Goal: Task Accomplishment & Management: Complete application form

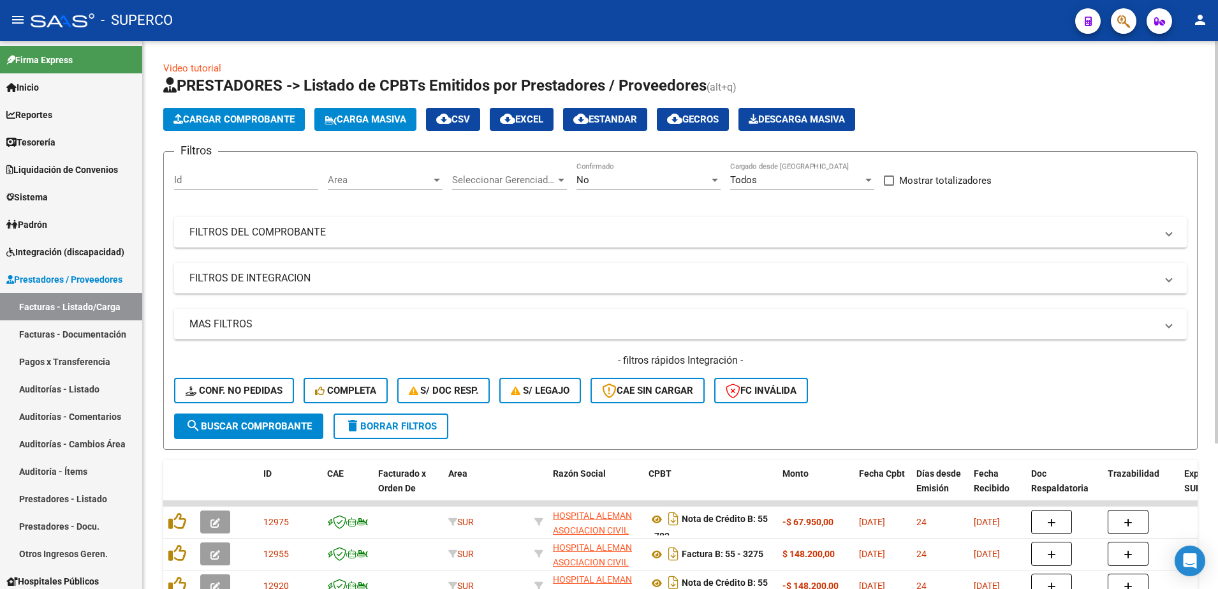
scroll to position [198, 0]
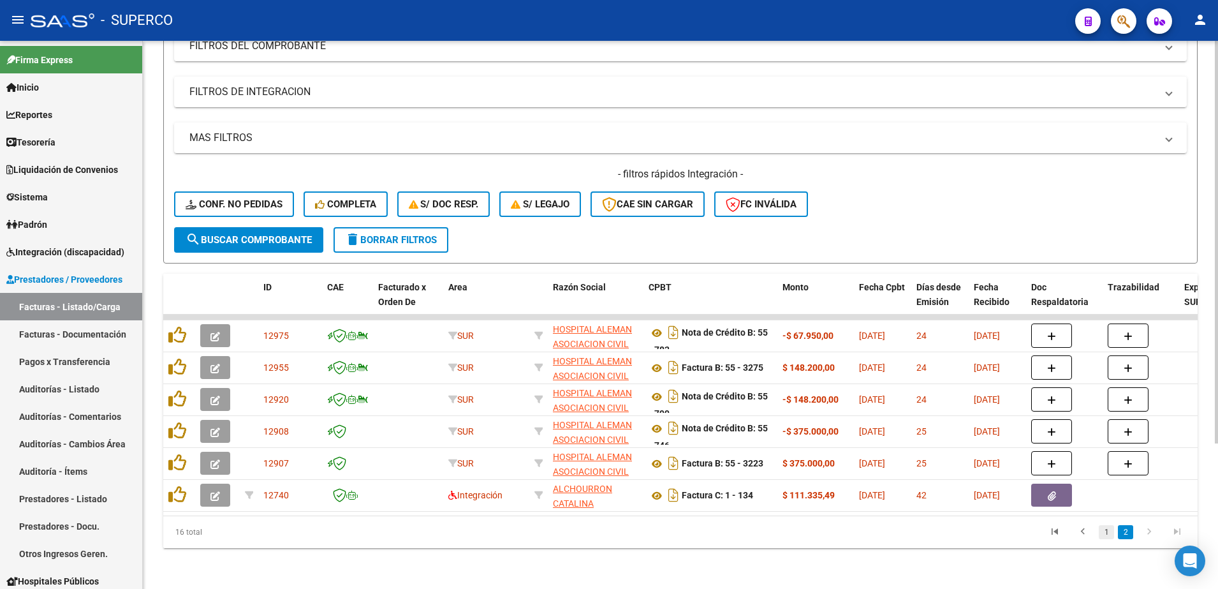
click at [1109, 533] on link "1" at bounding box center [1106, 532] width 15 height 14
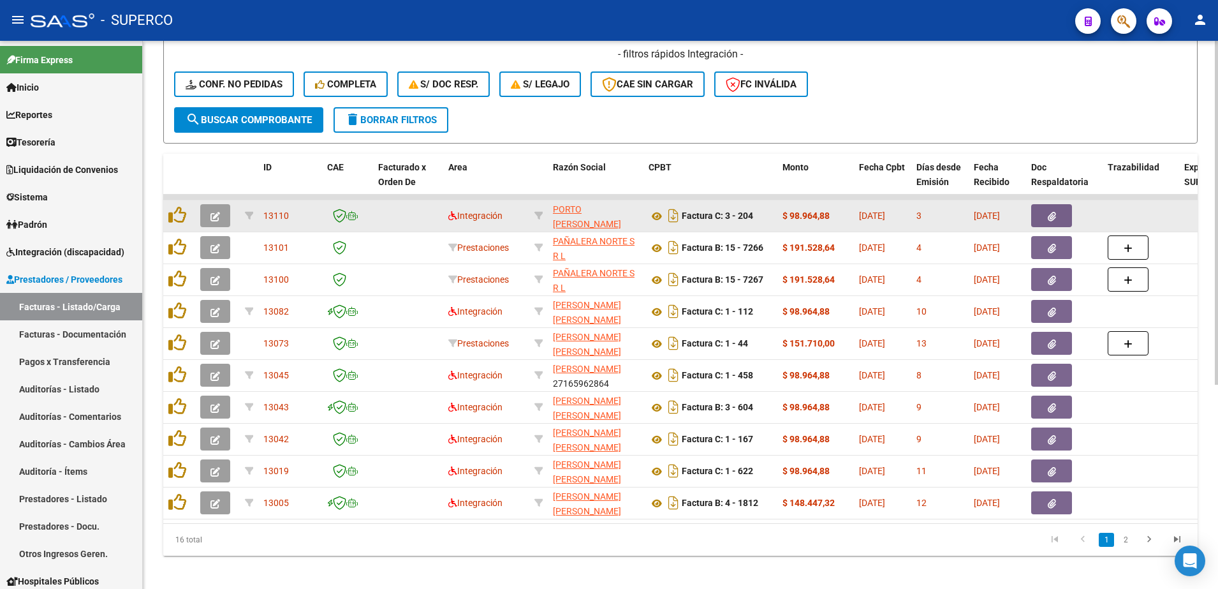
scroll to position [326, 0]
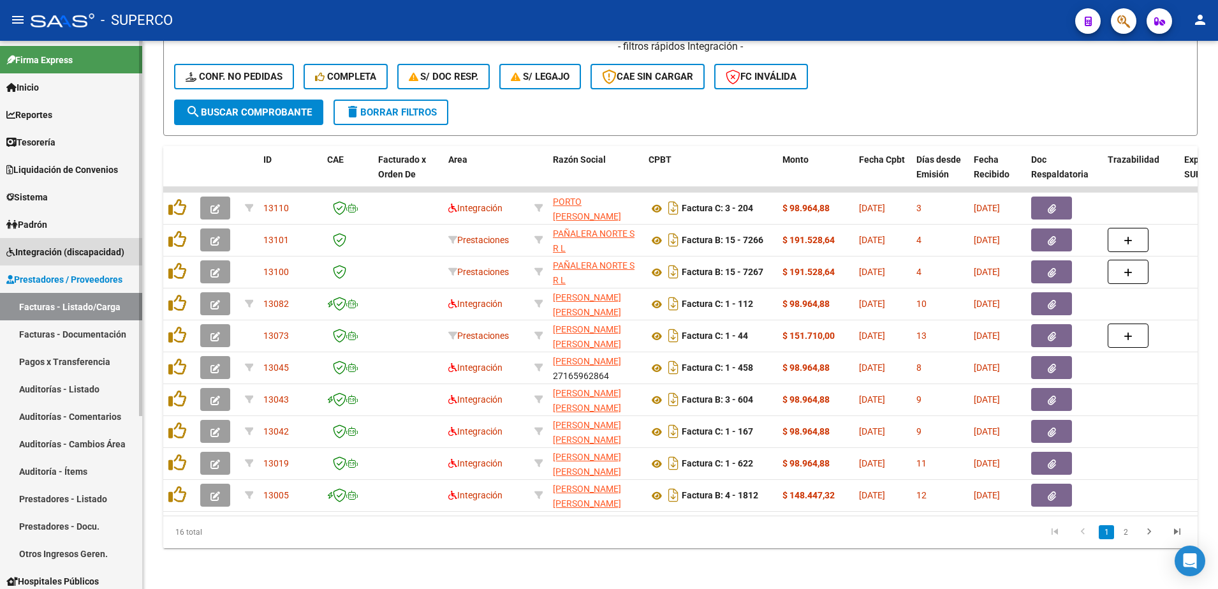
click at [45, 250] on span "Integración (discapacidad)" at bounding box center [65, 252] width 118 height 14
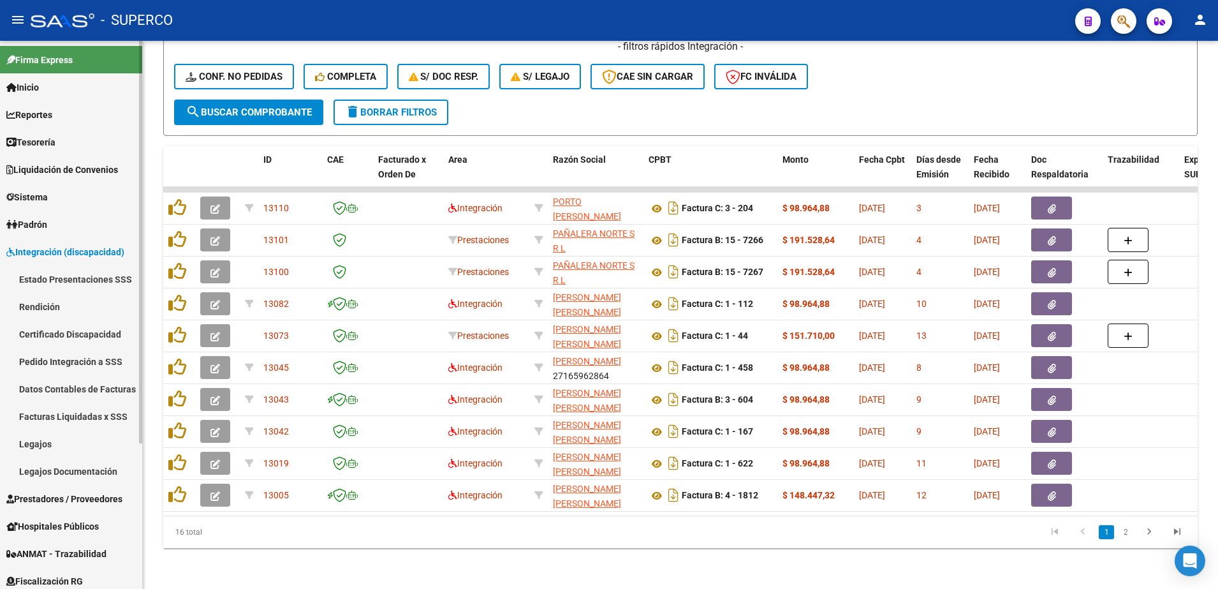
click at [54, 332] on link "Certificado Discapacidad" at bounding box center [71, 333] width 142 height 27
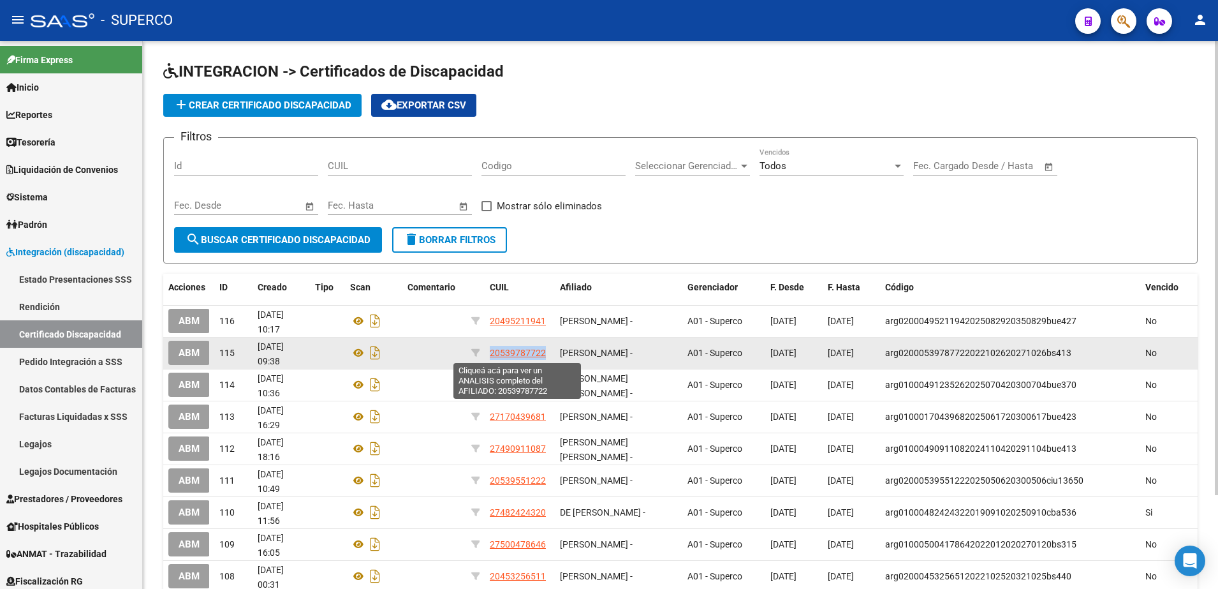
drag, startPoint x: 545, startPoint y: 353, endPoint x: 491, endPoint y: 353, distance: 54.2
click at [491, 353] on div "20539787722" at bounding box center [520, 353] width 60 height 15
copy span "20539787722"
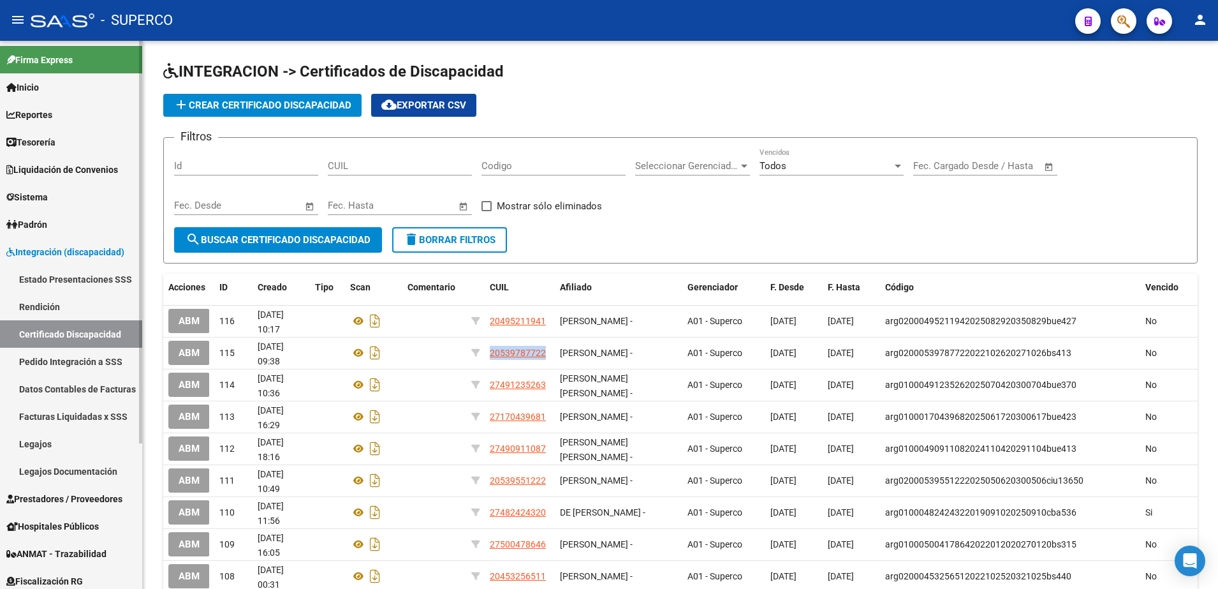
click at [31, 447] on link "Legajos" at bounding box center [71, 443] width 142 height 27
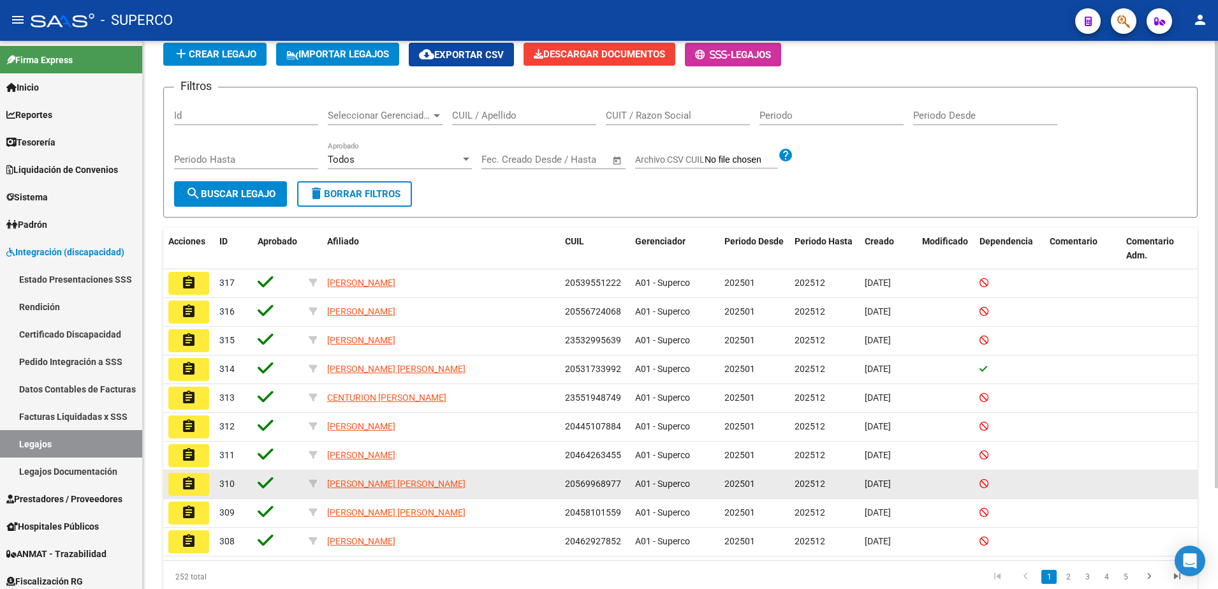
scroll to position [80, 0]
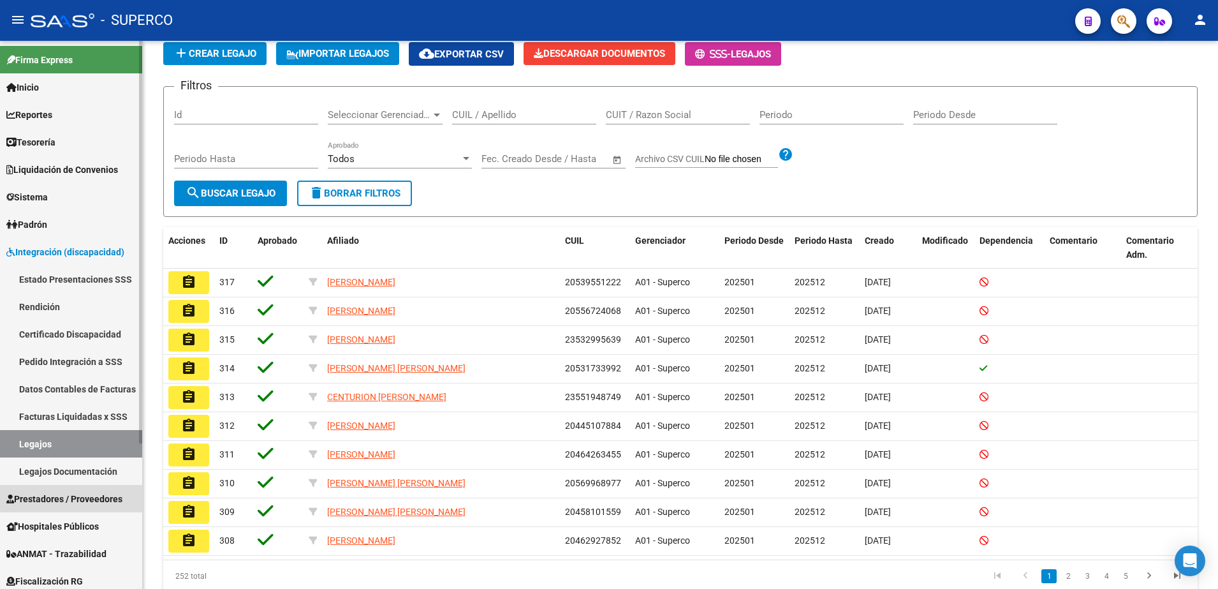
click at [48, 500] on span "Prestadores / Proveedores" at bounding box center [64, 499] width 116 height 14
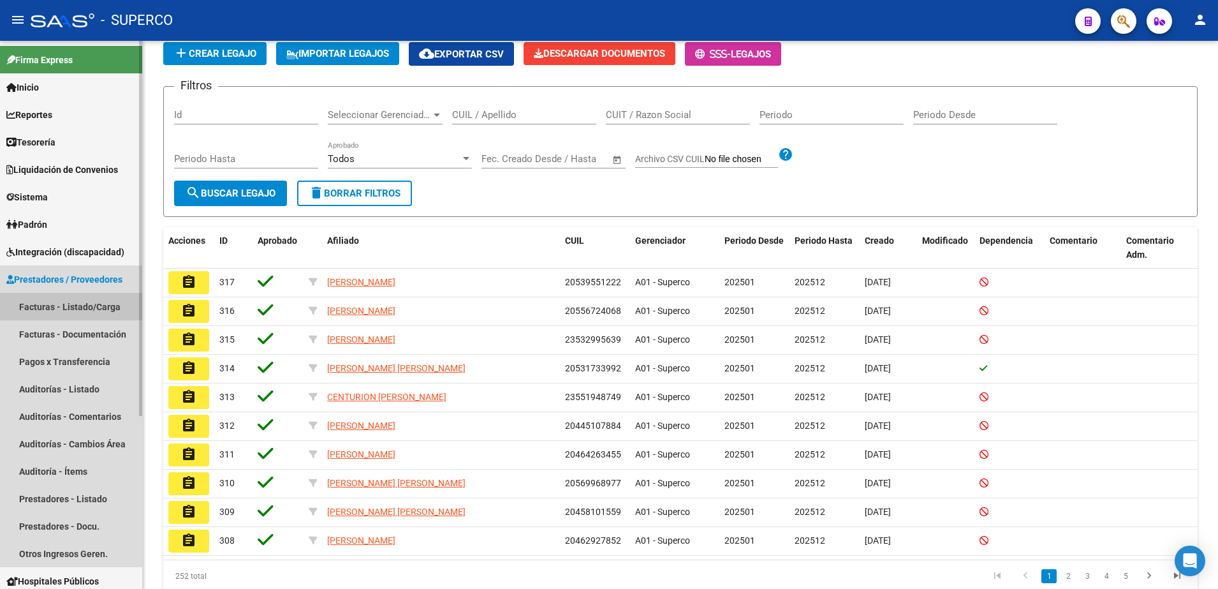
click at [30, 314] on link "Facturas - Listado/Carga" at bounding box center [71, 306] width 142 height 27
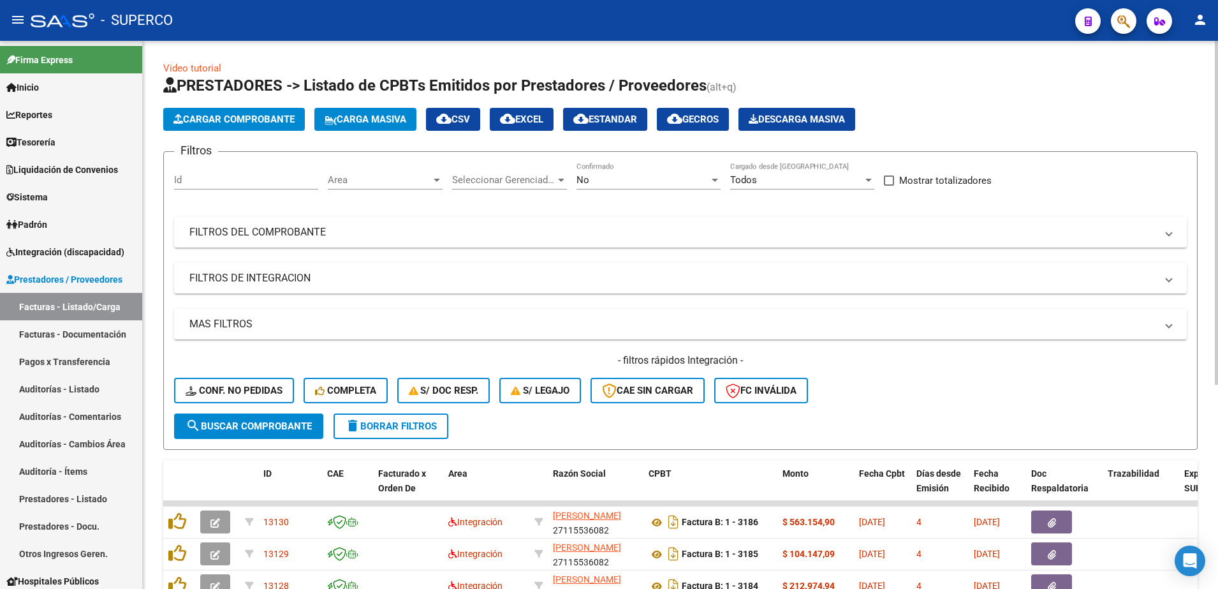
click at [366, 119] on span "Carga Masiva" at bounding box center [366, 119] width 82 height 11
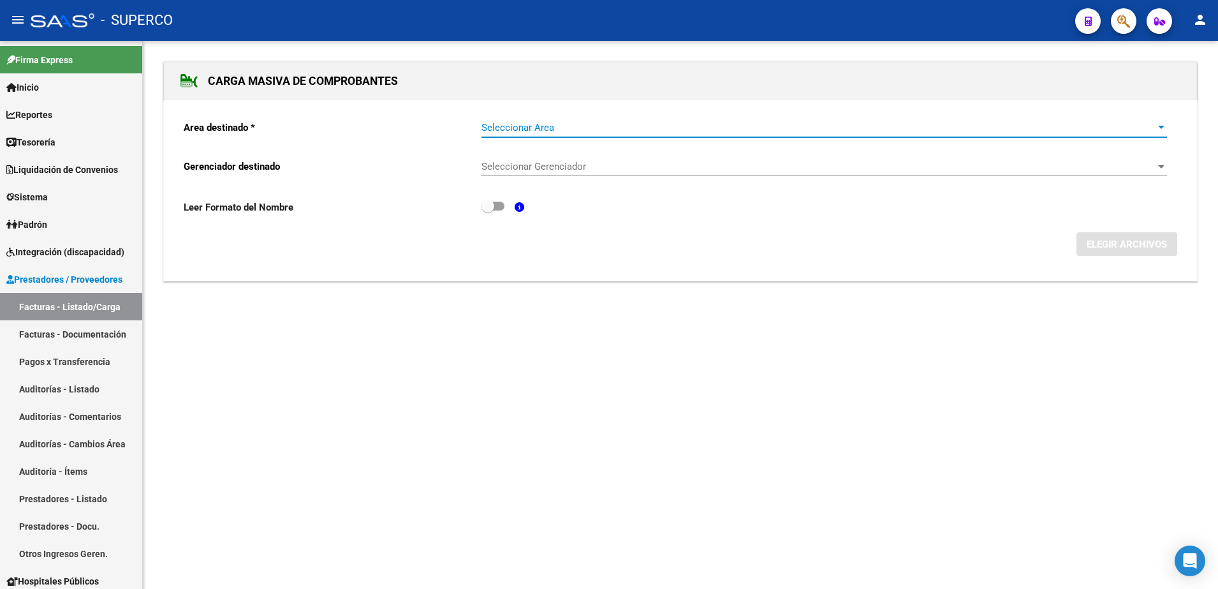
click at [765, 131] on span "Seleccionar Area" at bounding box center [819, 127] width 674 height 11
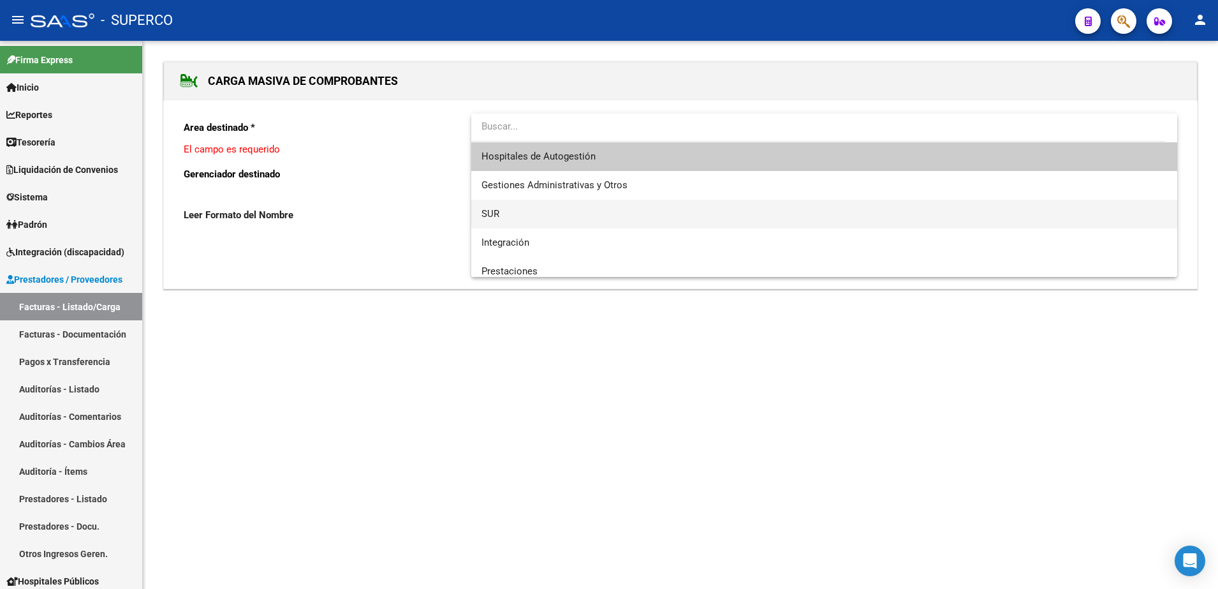
click at [535, 214] on span "SUR" at bounding box center [825, 214] width 686 height 29
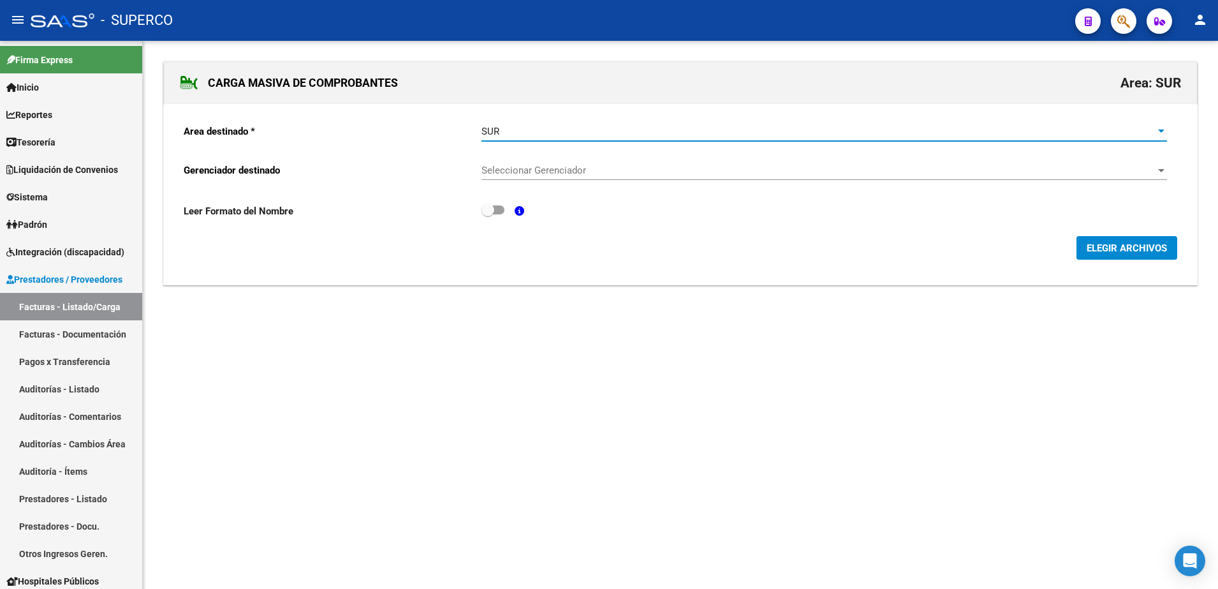
click at [685, 171] on span "Seleccionar Gerenciador" at bounding box center [819, 170] width 674 height 11
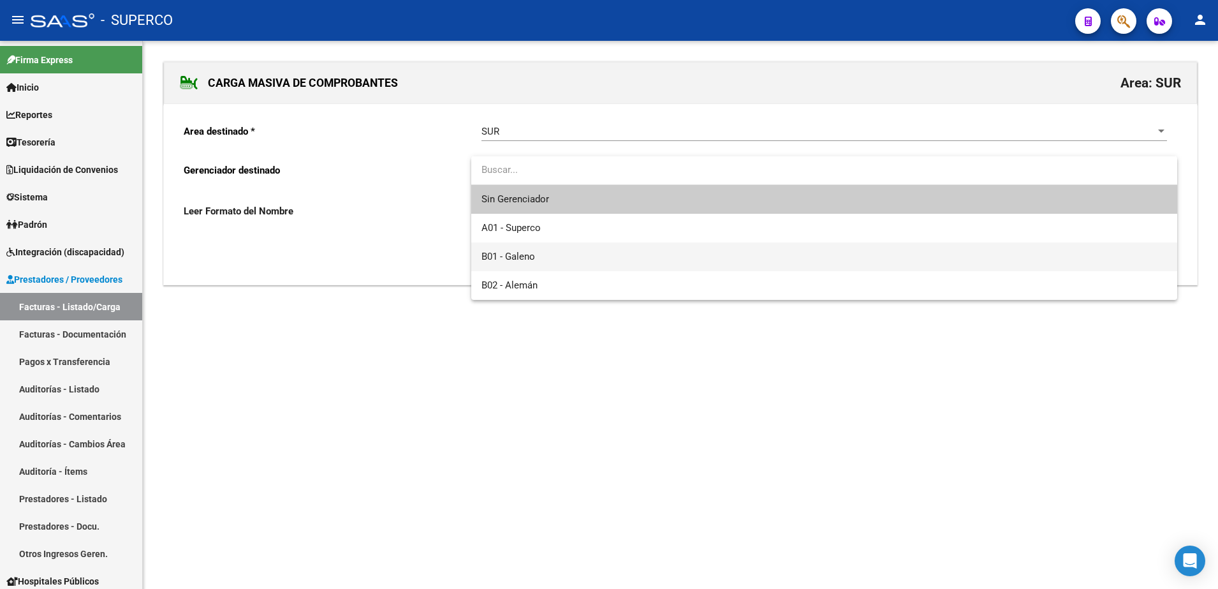
click at [552, 264] on span "B01 - Galeno" at bounding box center [825, 256] width 686 height 29
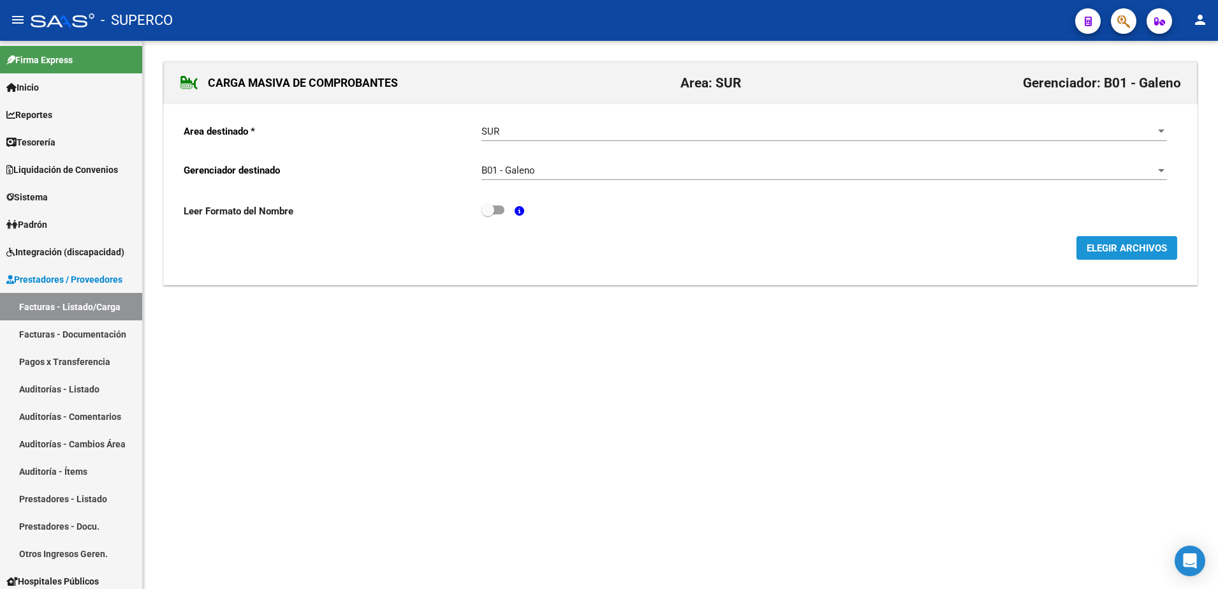
click at [1124, 249] on span "ELEGIR ARCHIVOS" at bounding box center [1127, 247] width 80 height 11
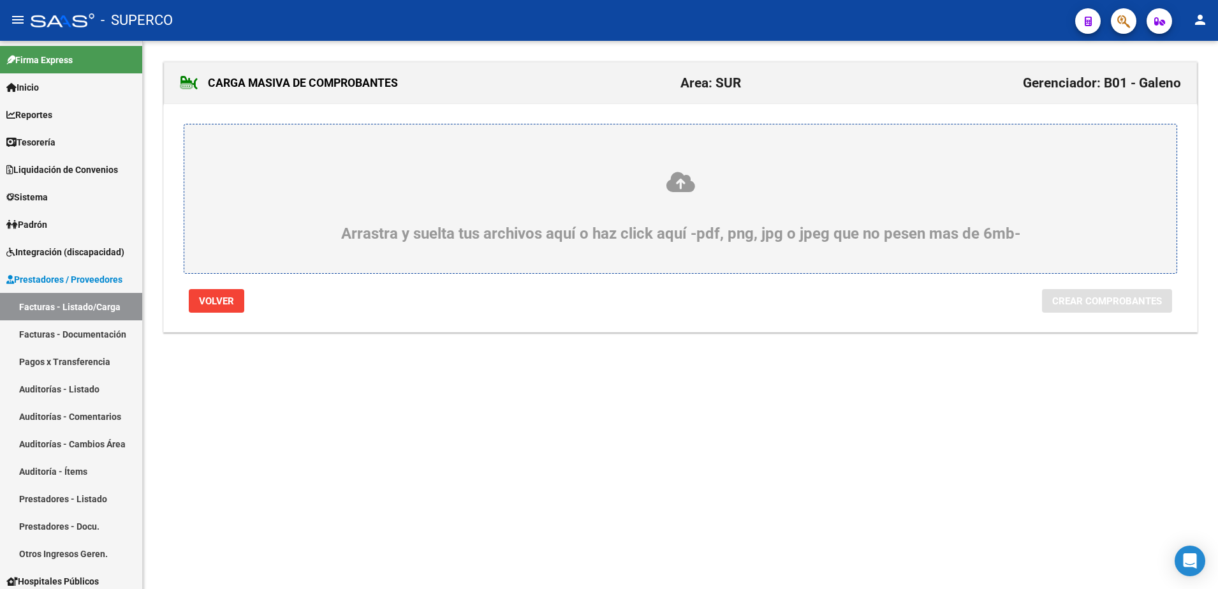
click at [816, 232] on div "Arrastra y suelta tus archivos aquí o haz click aquí -pdf, png, jpg o jpeg que …" at bounding box center [680, 206] width 931 height 72
click at [0, 0] on input "Arrastra y suelta tus archivos aquí o haz click aquí -pdf, png, jpg o jpeg que …" at bounding box center [0, 0] width 0 height 0
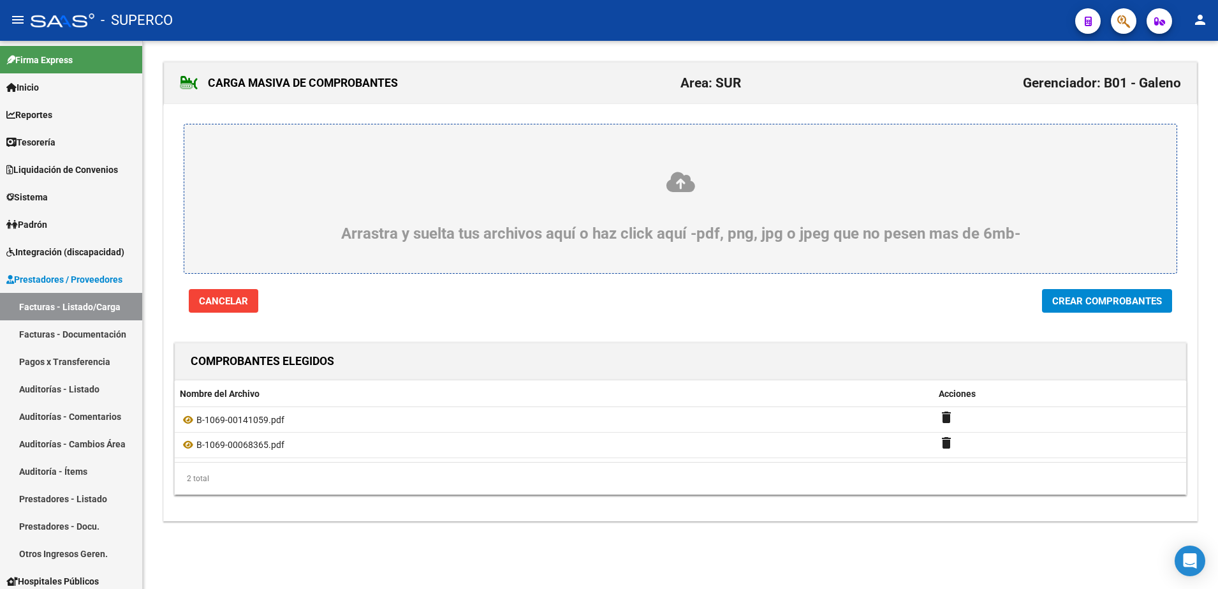
click at [1108, 306] on span "Crear Comprobantes" at bounding box center [1107, 300] width 110 height 11
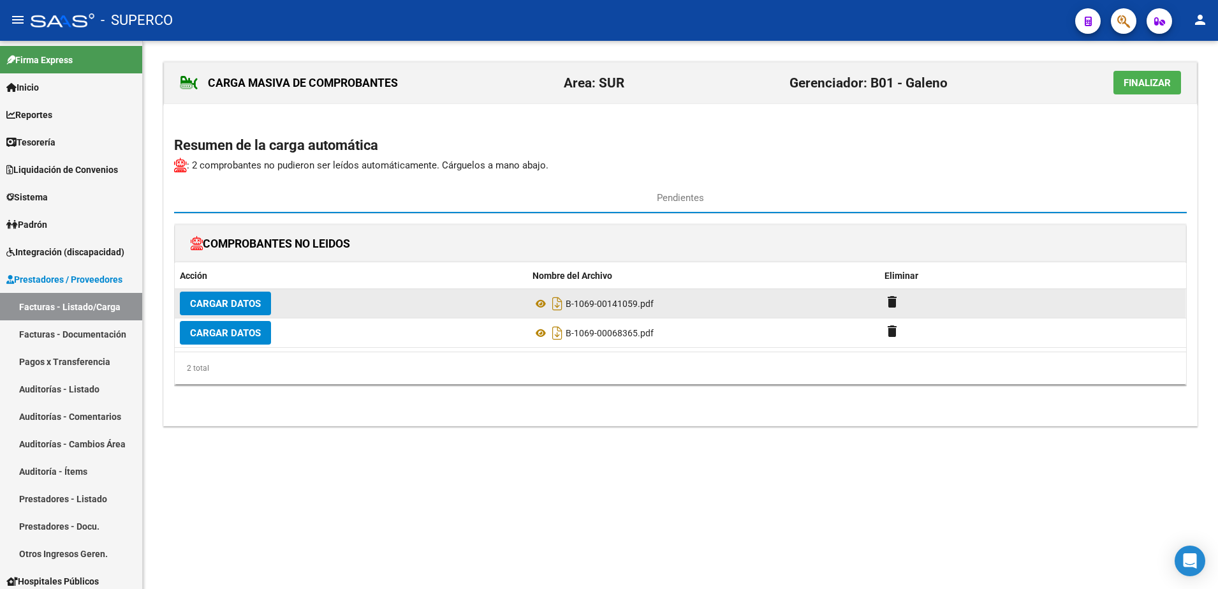
click at [218, 309] on button "Cargar Datos" at bounding box center [225, 303] width 91 height 24
click at [234, 303] on span "Cargar Datos" at bounding box center [225, 303] width 71 height 11
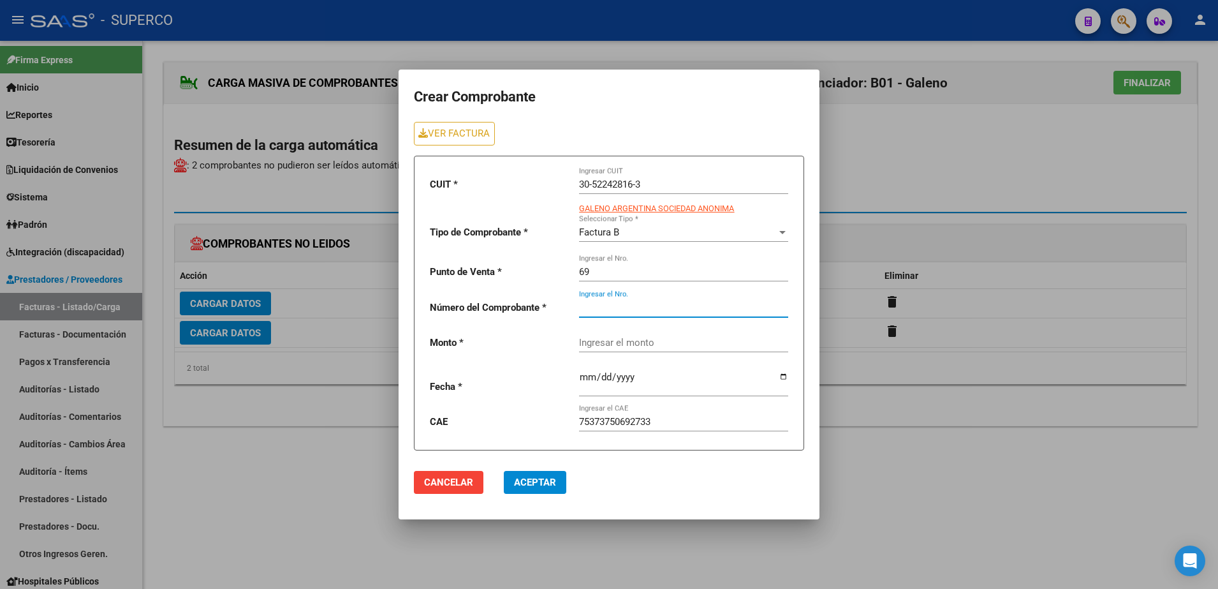
click at [654, 307] on input "Ingresar el Nro." at bounding box center [683, 307] width 209 height 11
type input "141059"
click at [652, 337] on input "Ingresar el monto" at bounding box center [683, 342] width 209 height 11
type input "390000"
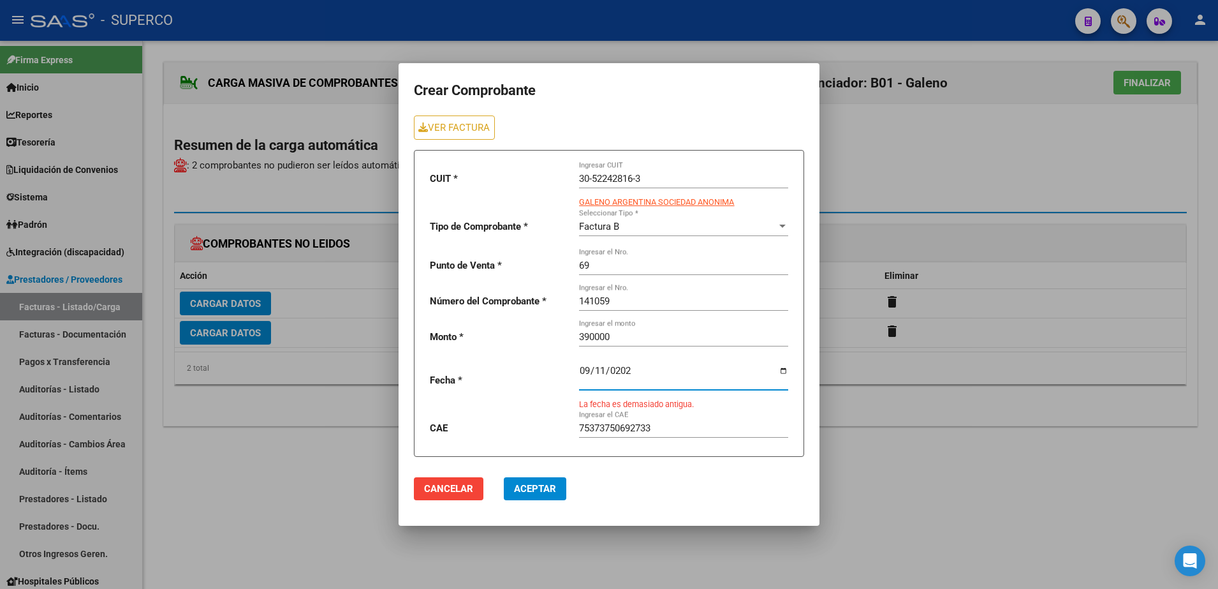
type input "[DATE]"
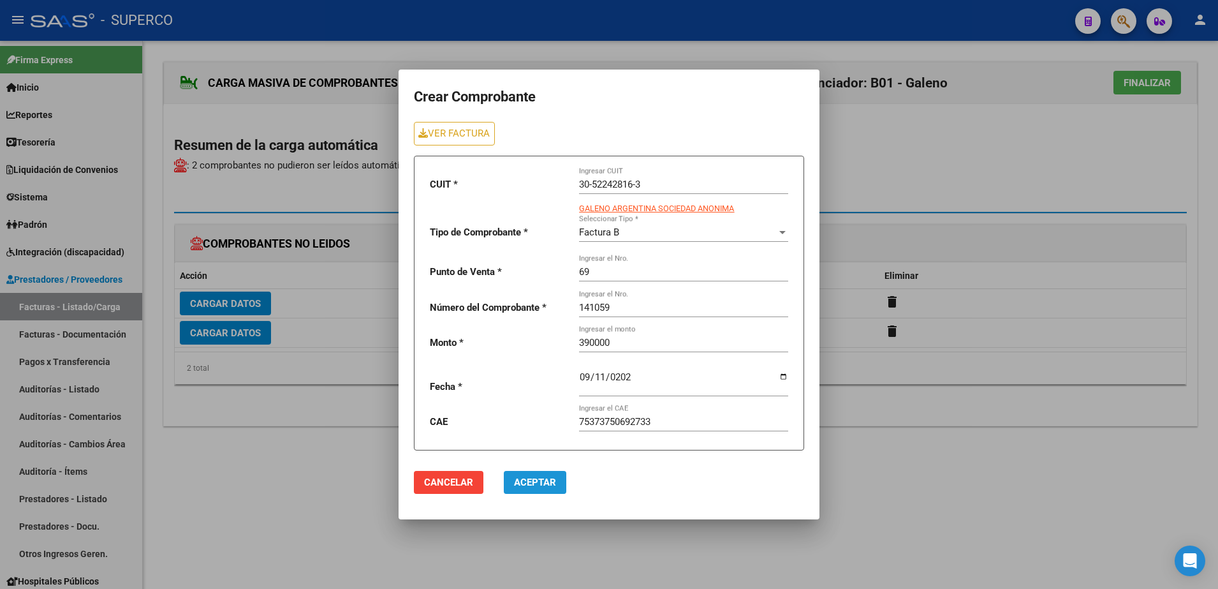
click at [549, 488] on button "Aceptar" at bounding box center [535, 482] width 63 height 23
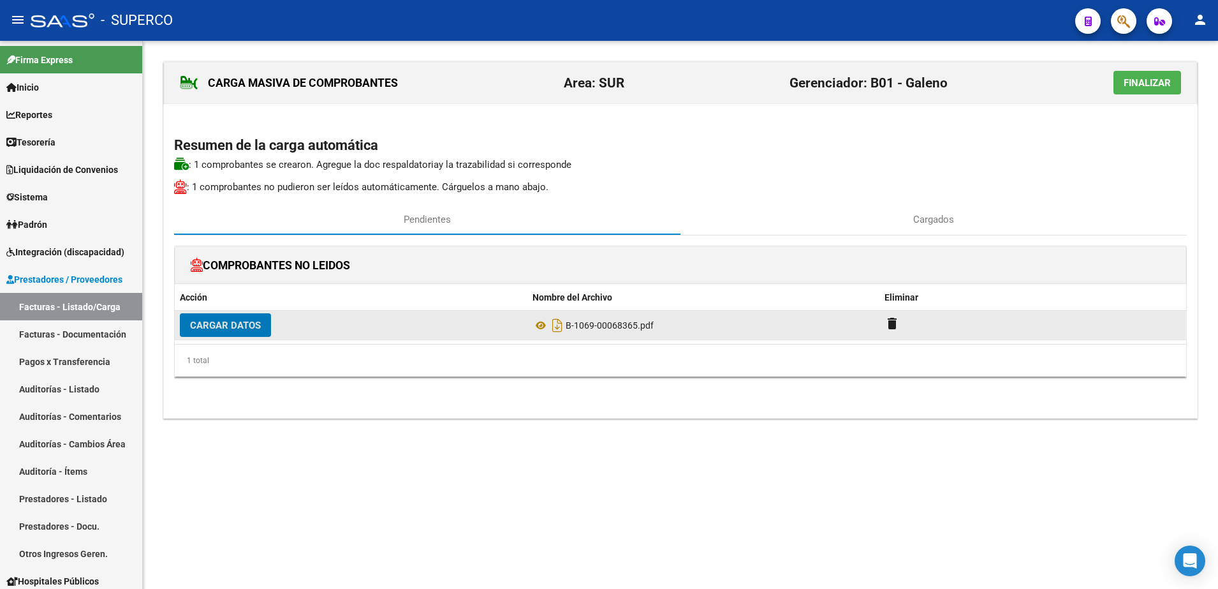
click at [210, 326] on span "Cargar Datos" at bounding box center [225, 325] width 71 height 11
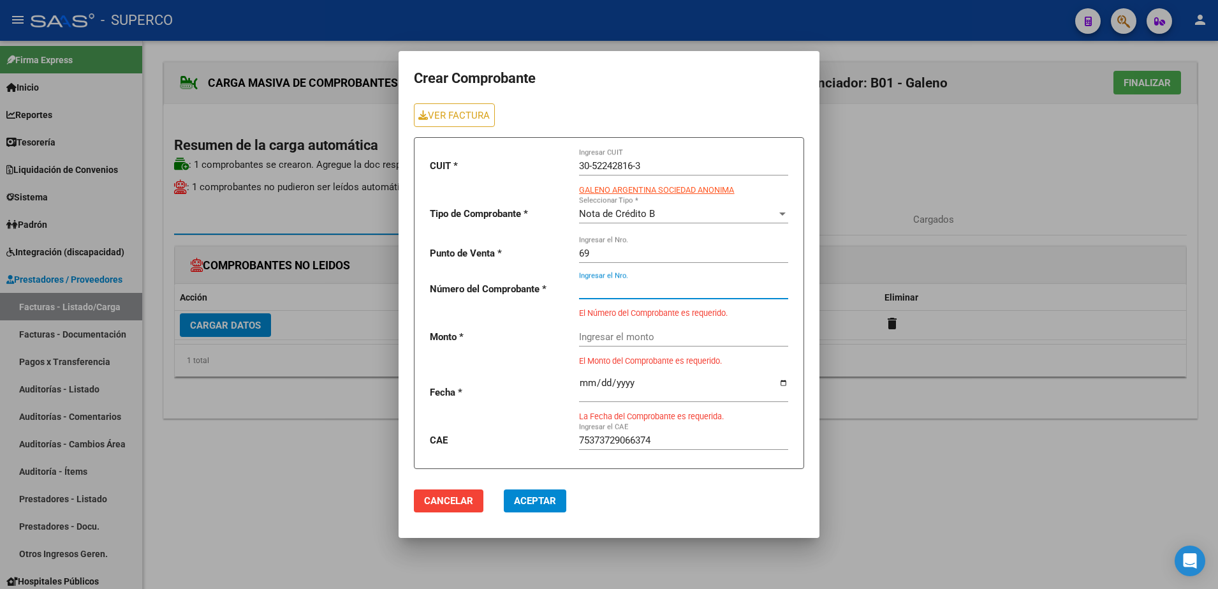
click at [680, 293] on input "Ingresar el Nro." at bounding box center [683, 288] width 209 height 11
drag, startPoint x: 540, startPoint y: 70, endPoint x: 746, endPoint y: 138, distance: 217.8
click at [746, 138] on form "Crear Comprobante VER FACTURA CUIT * 30-52242816-3 Ingresar CUIT GALENO ARGENTI…" at bounding box center [609, 267] width 390 height 402
click at [930, 492] on div at bounding box center [609, 294] width 1218 height 589
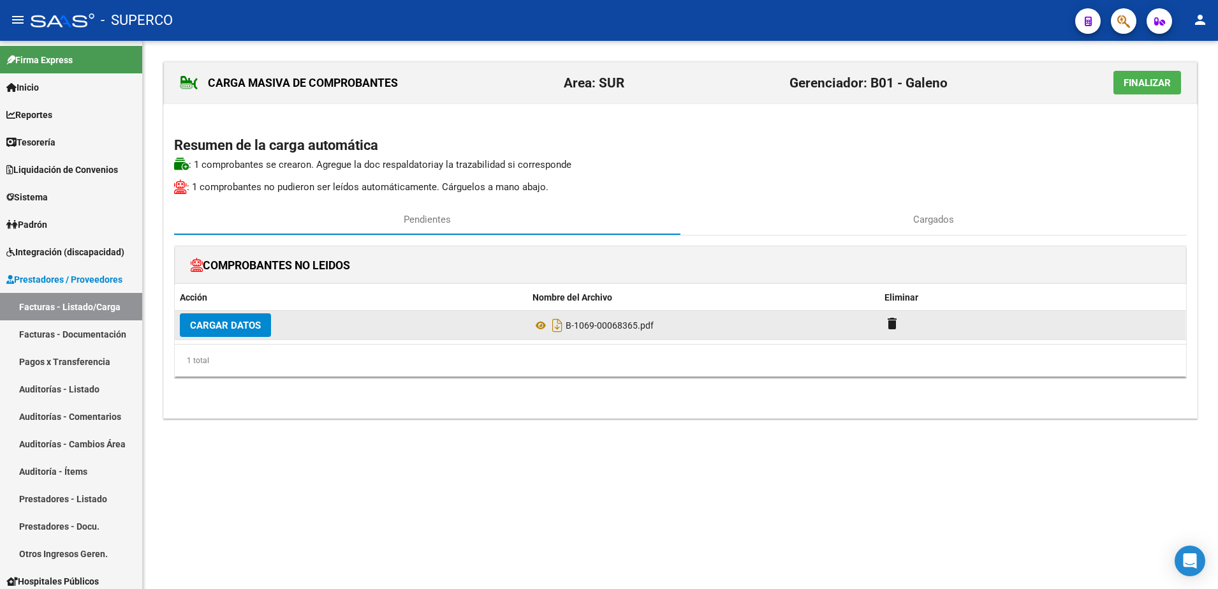
click at [211, 325] on span "Cargar Datos" at bounding box center [225, 325] width 71 height 11
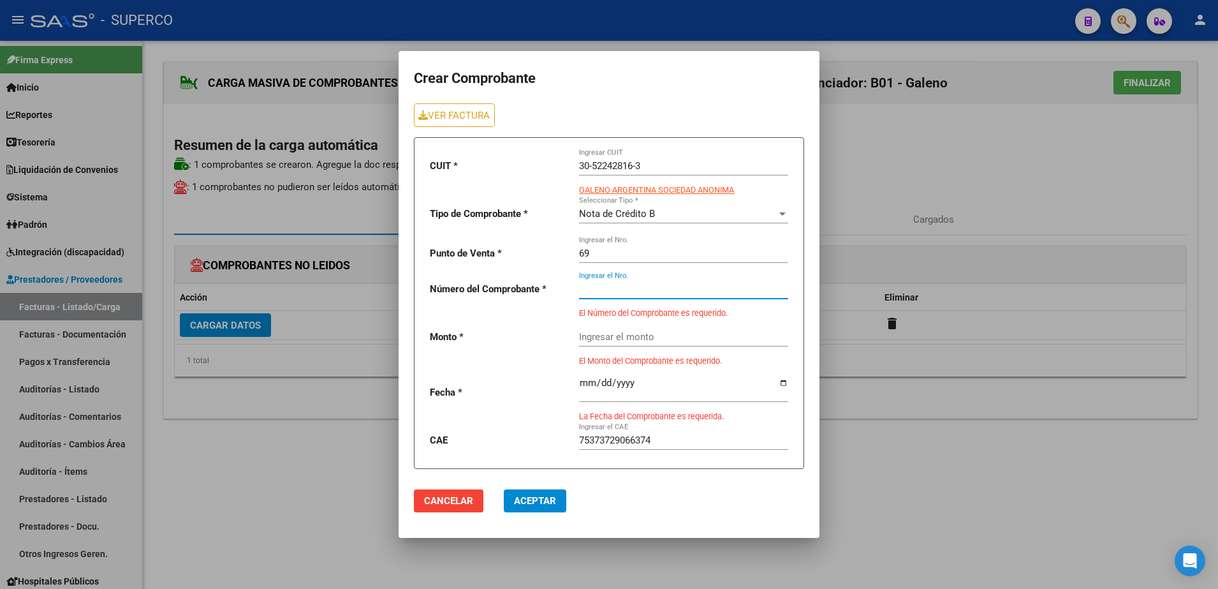
click at [675, 286] on input "Ingresar el Nro." at bounding box center [683, 288] width 209 height 11
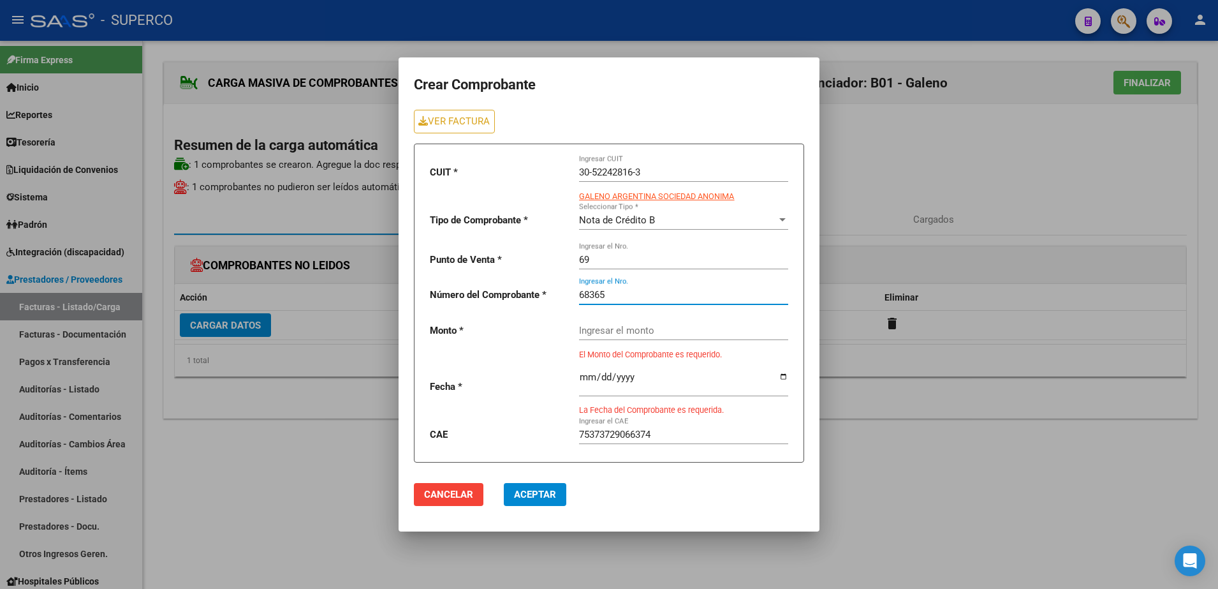
type input "68365"
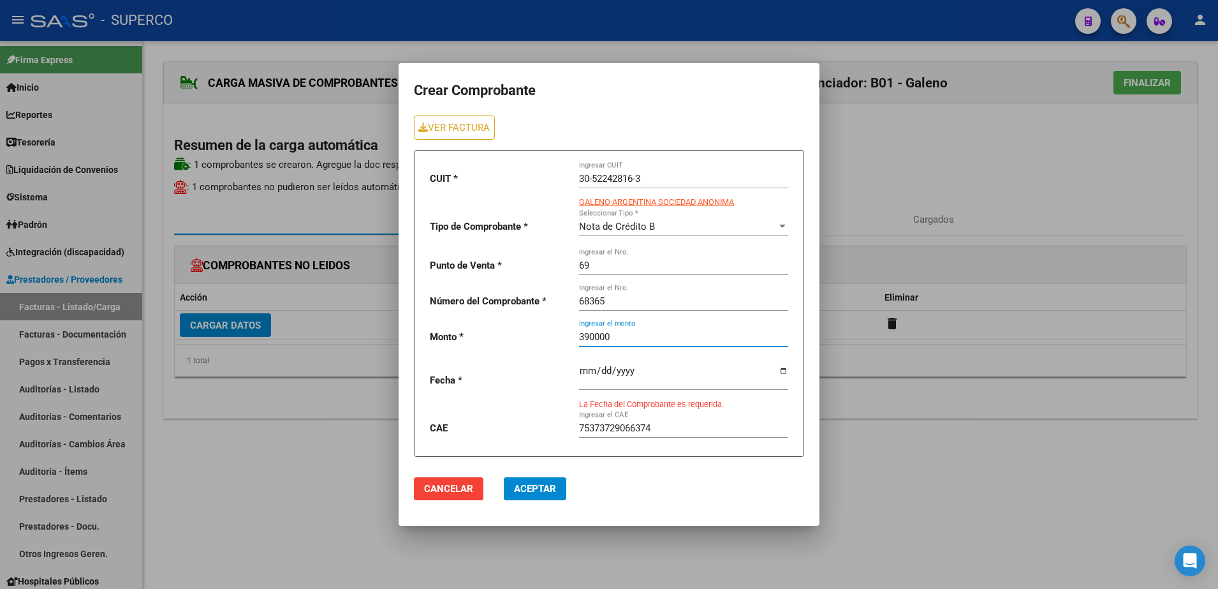
type input "390000"
type input "[DATE]"
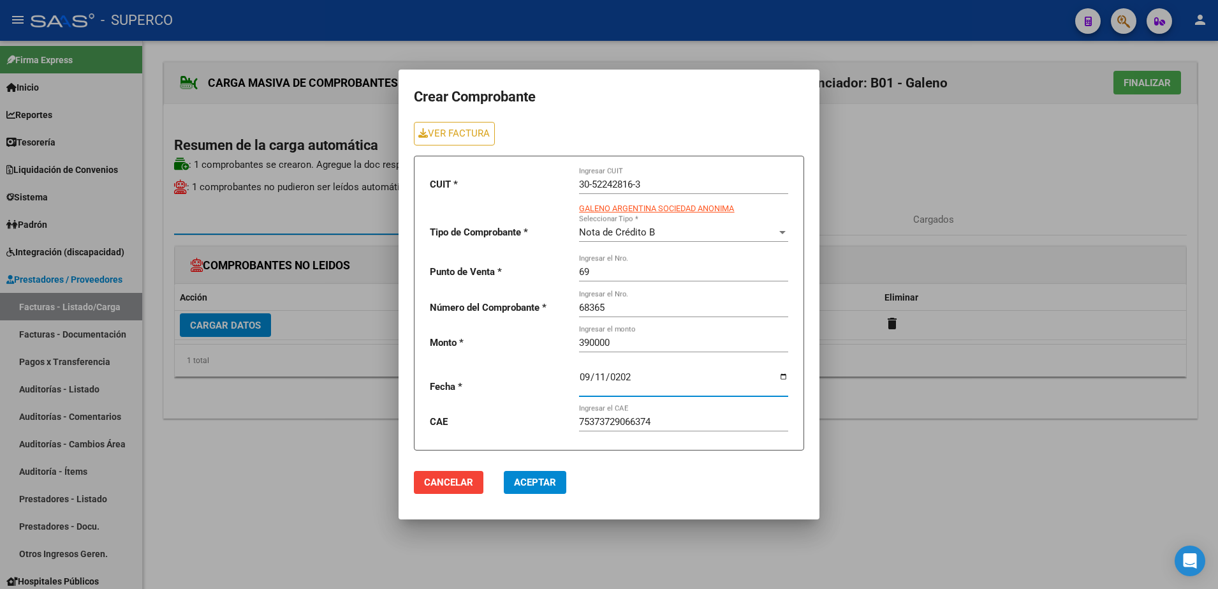
click at [536, 486] on span "Aceptar" at bounding box center [535, 481] width 42 height 11
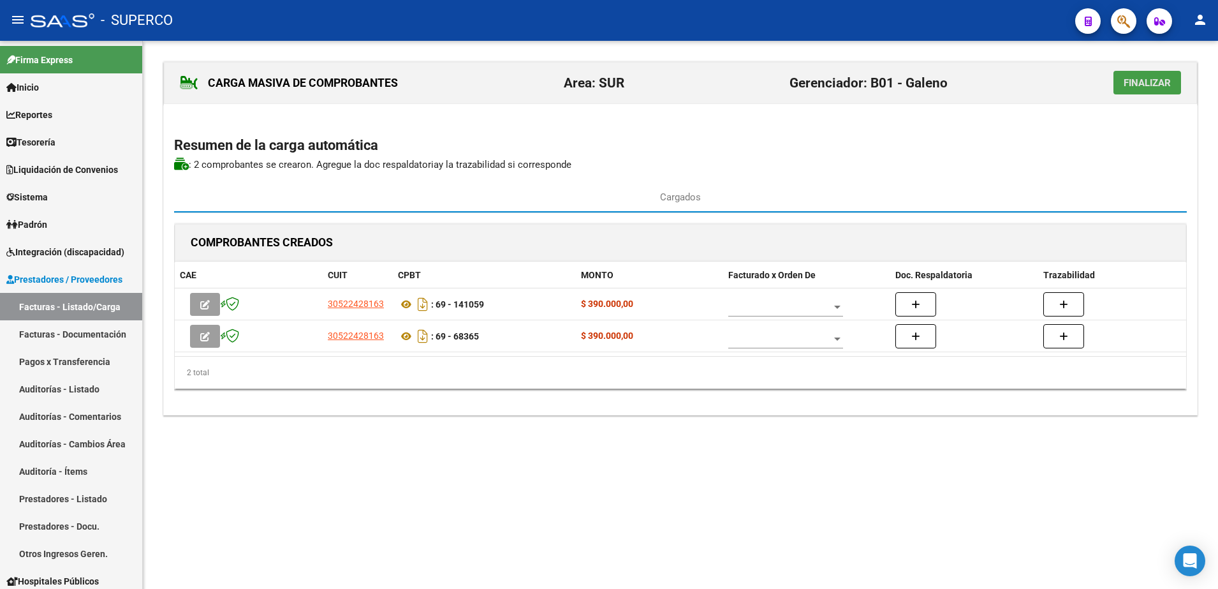
click at [1156, 84] on span "Finalizar" at bounding box center [1147, 82] width 47 height 11
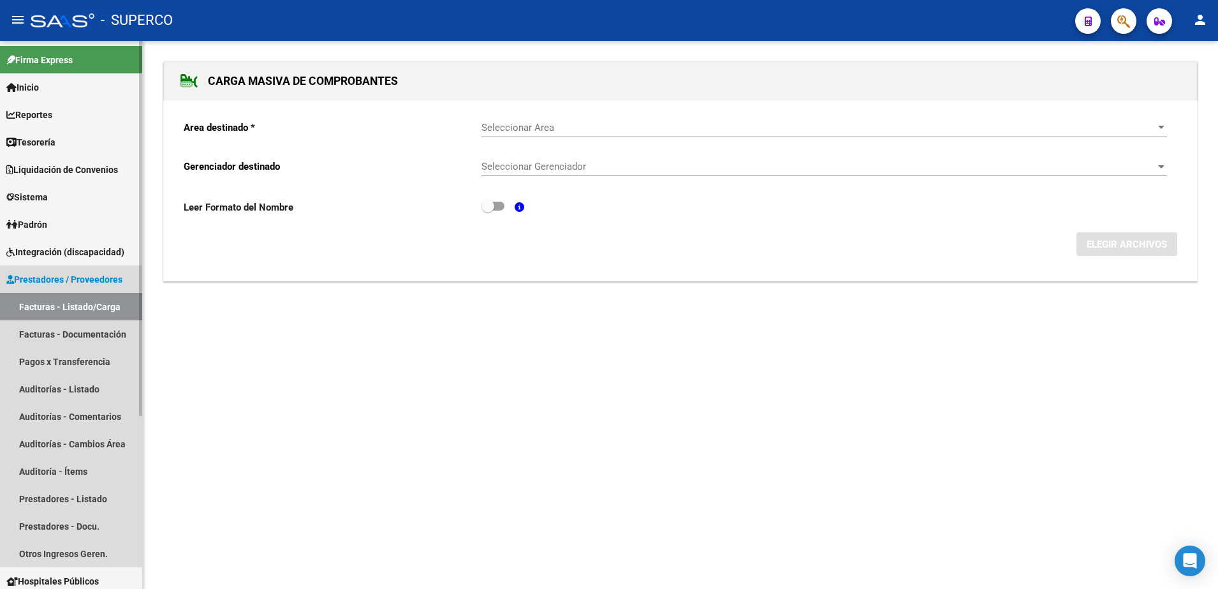
click at [61, 307] on link "Facturas - Listado/Carga" at bounding box center [71, 306] width 142 height 27
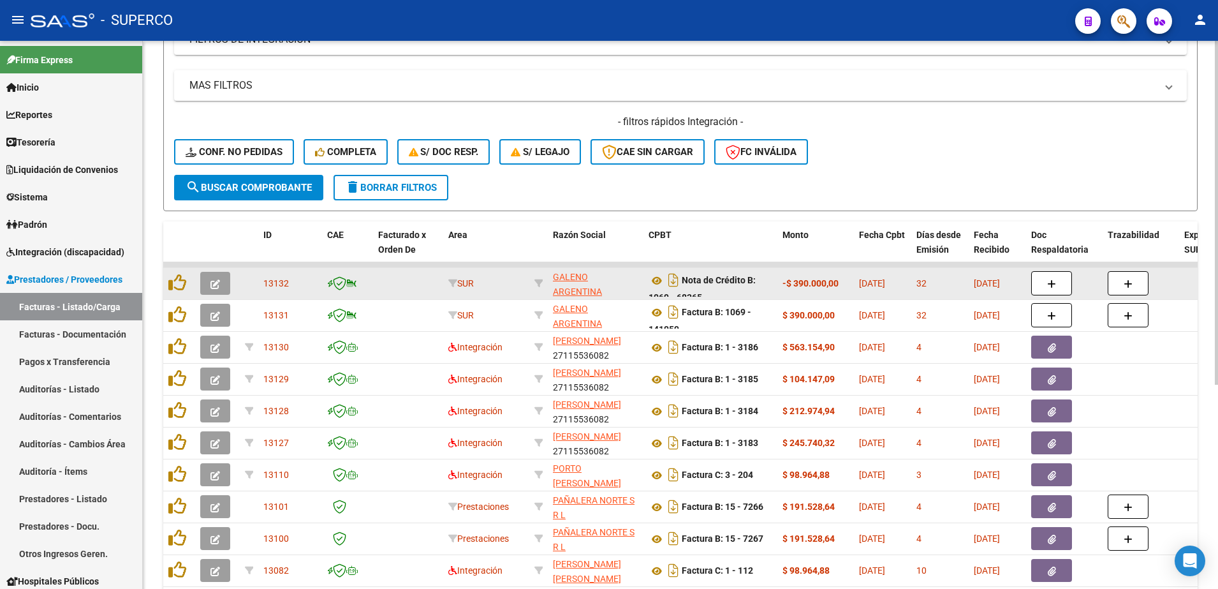
scroll to position [239, 0]
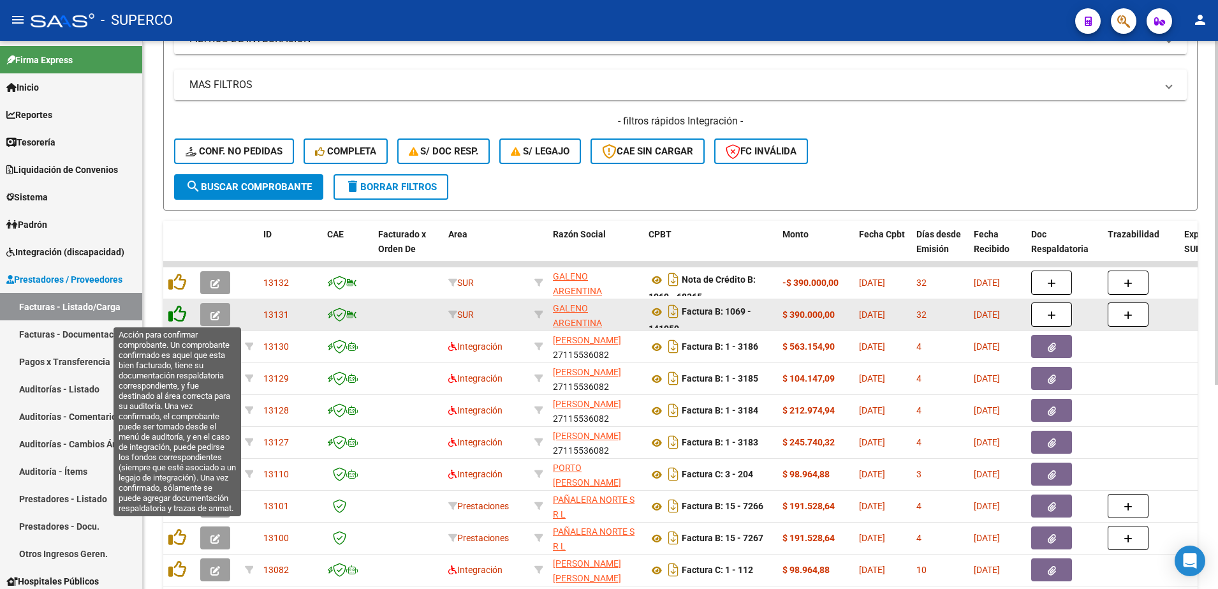
click at [183, 315] on icon at bounding box center [177, 314] width 18 height 18
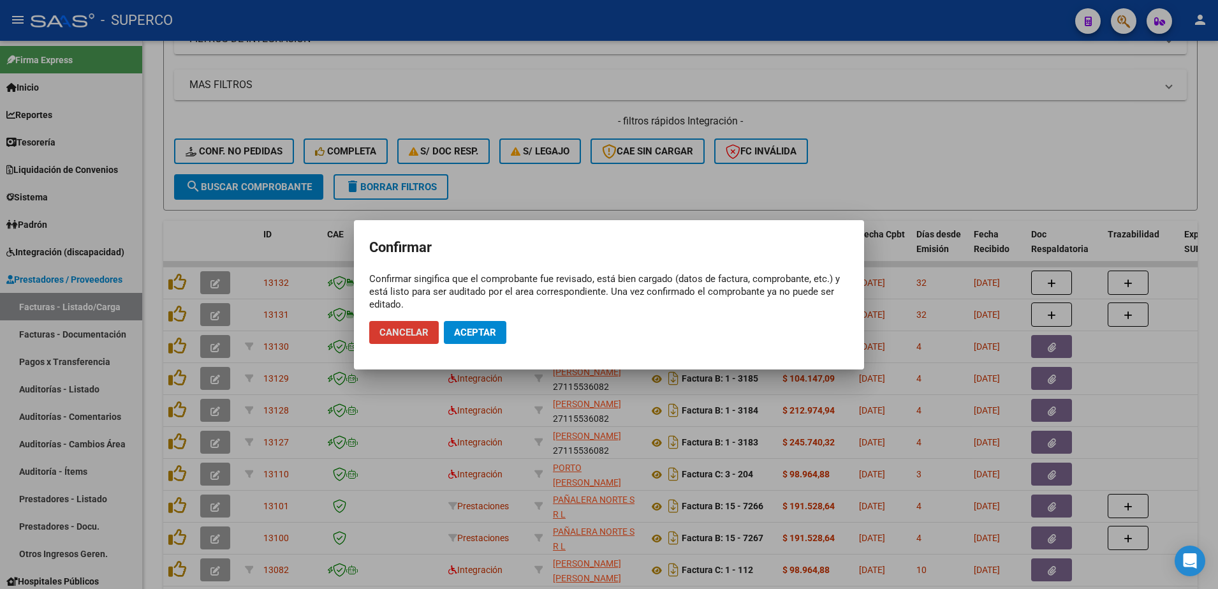
click at [487, 332] on span "Aceptar" at bounding box center [475, 332] width 42 height 11
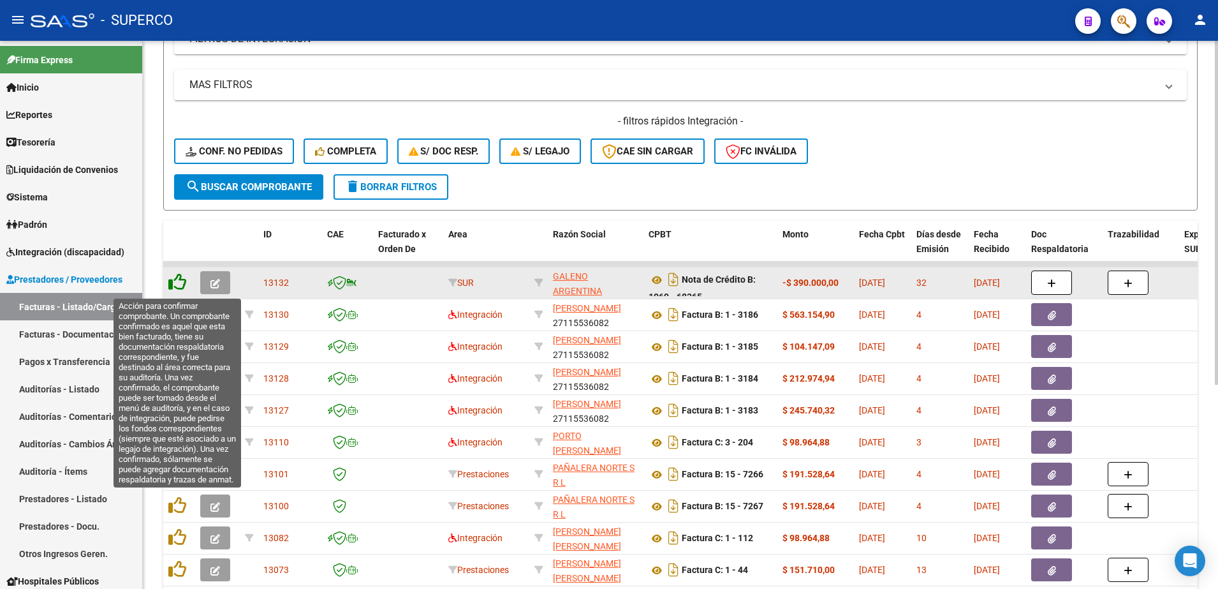
click at [172, 280] on icon at bounding box center [177, 282] width 18 height 18
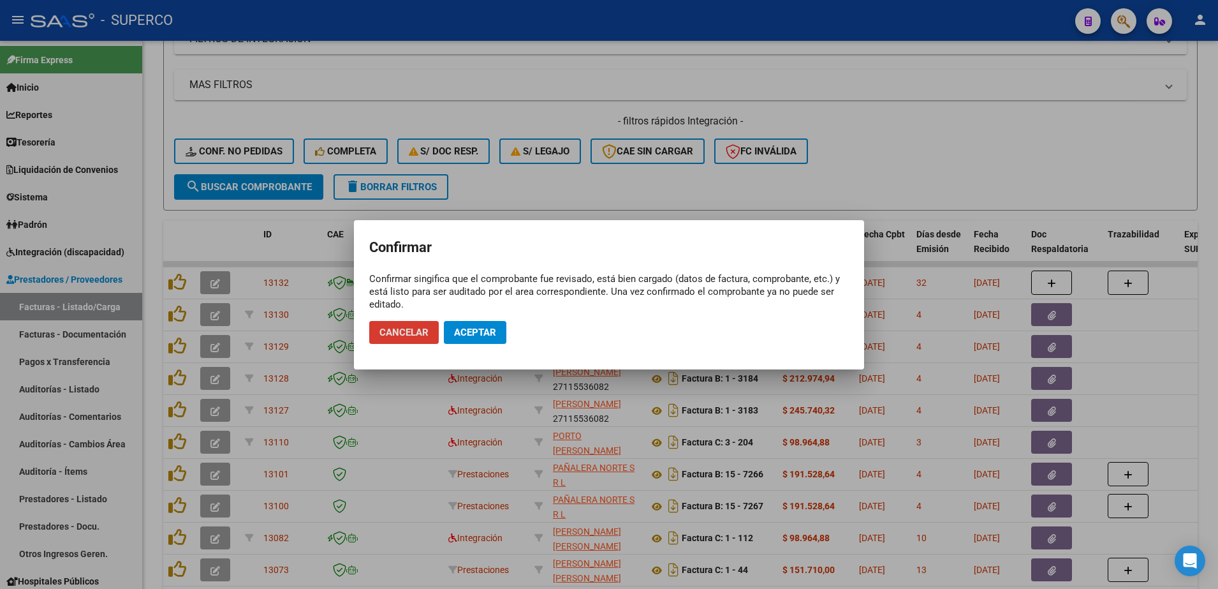
click at [485, 333] on span "Aceptar" at bounding box center [475, 332] width 42 height 11
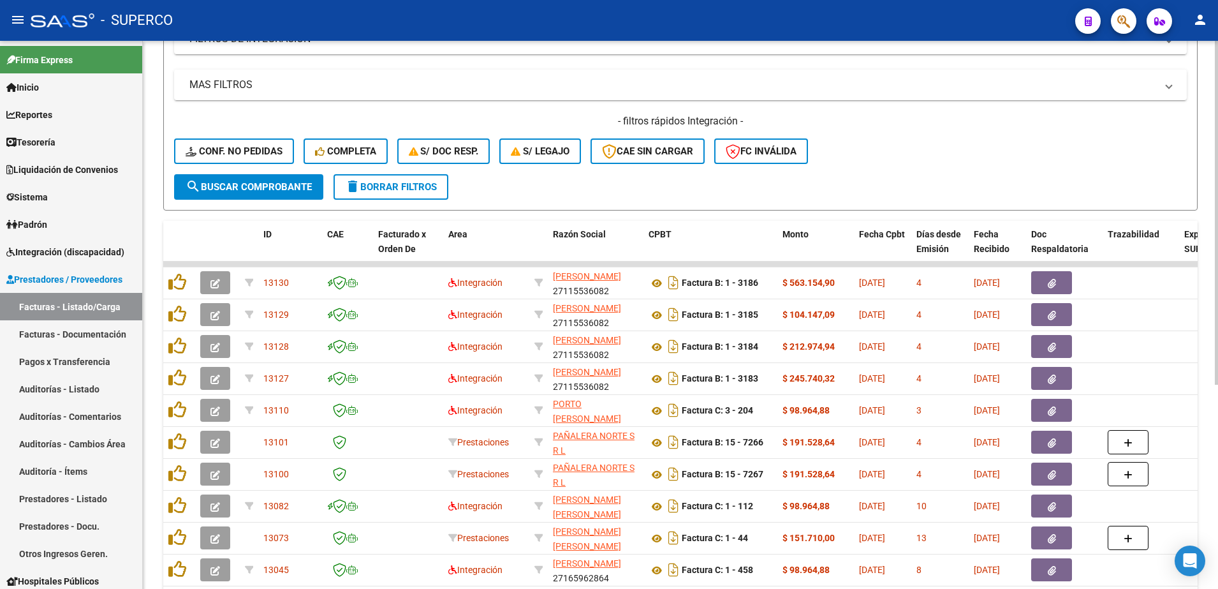
click at [1034, 131] on div "- filtros rápidos Integración - Conf. no pedidas Completa S/ Doc Resp. S/ legaj…" at bounding box center [680, 144] width 1013 height 60
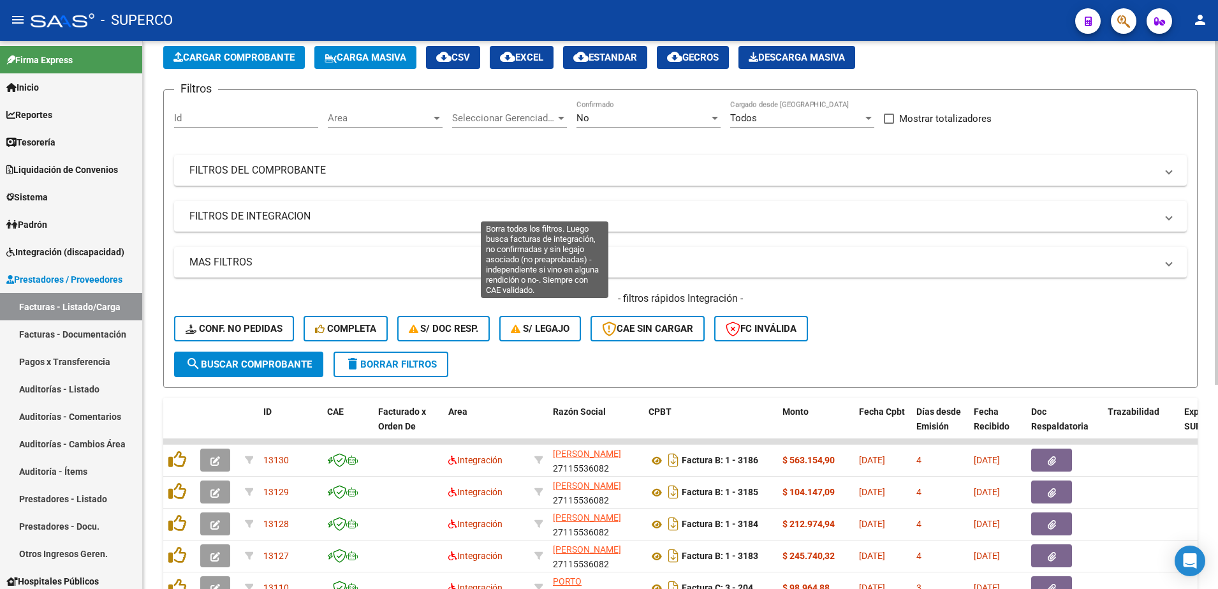
scroll to position [0, 0]
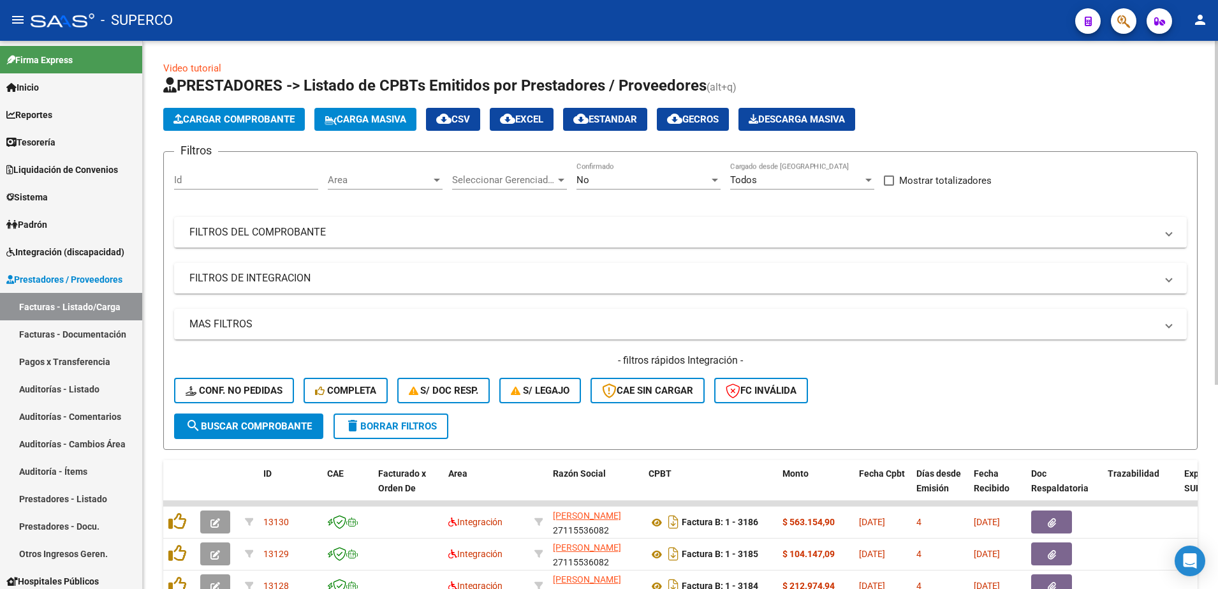
click at [633, 180] on div "No" at bounding box center [643, 179] width 133 height 11
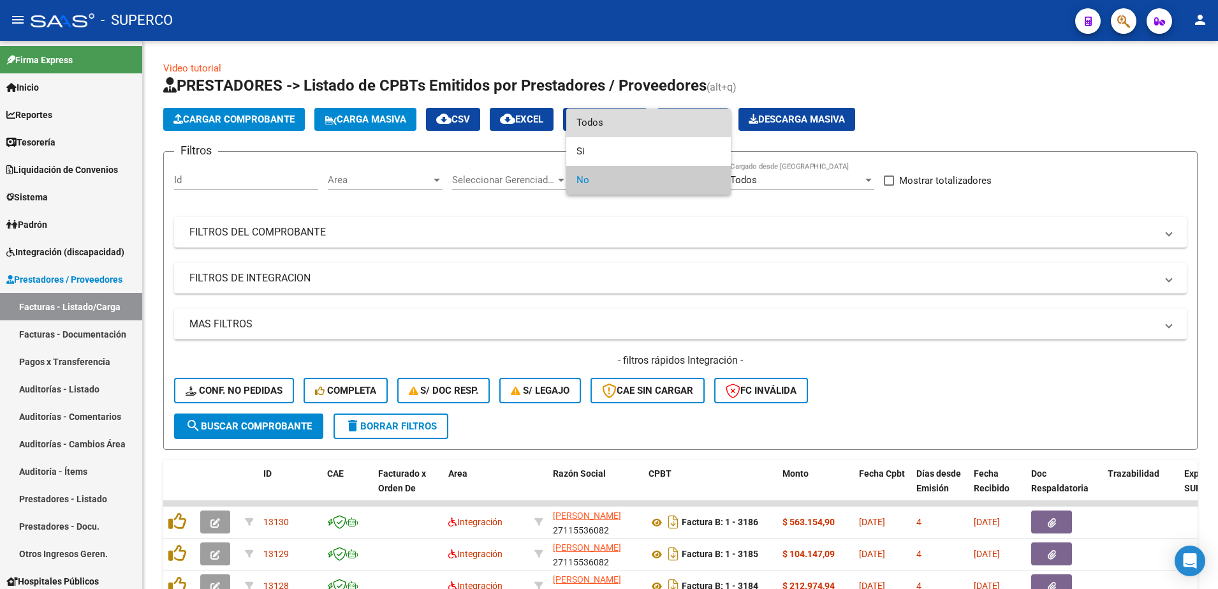
click at [627, 114] on span "Todos" at bounding box center [649, 122] width 144 height 29
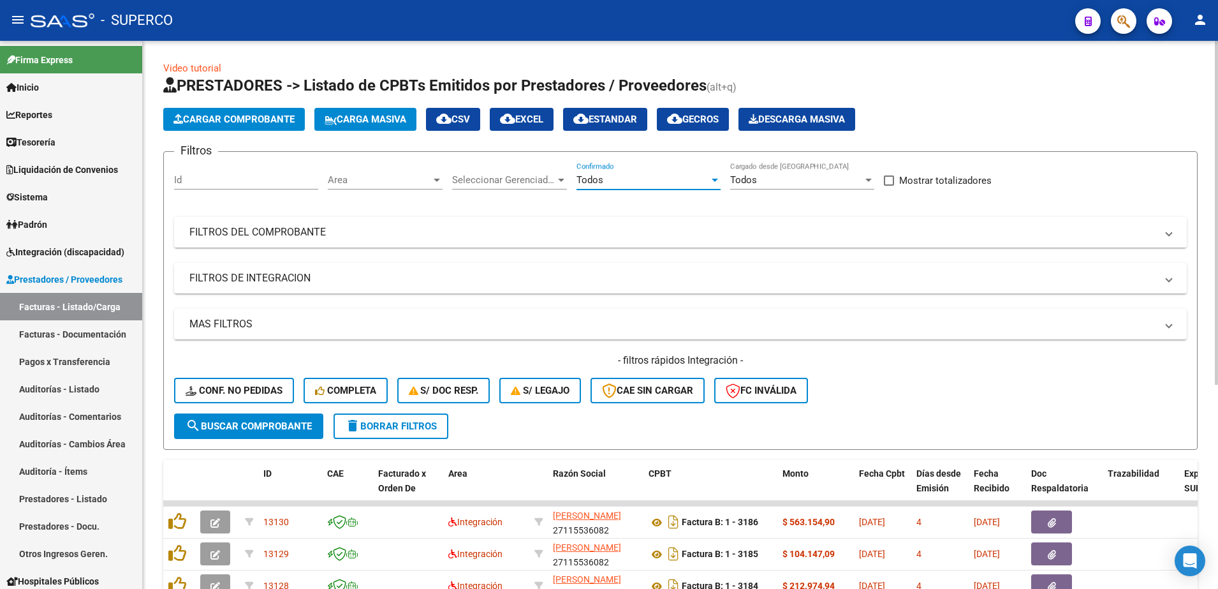
click at [352, 236] on mat-panel-title "FILTROS DEL COMPROBANTE" at bounding box center [672, 232] width 967 height 14
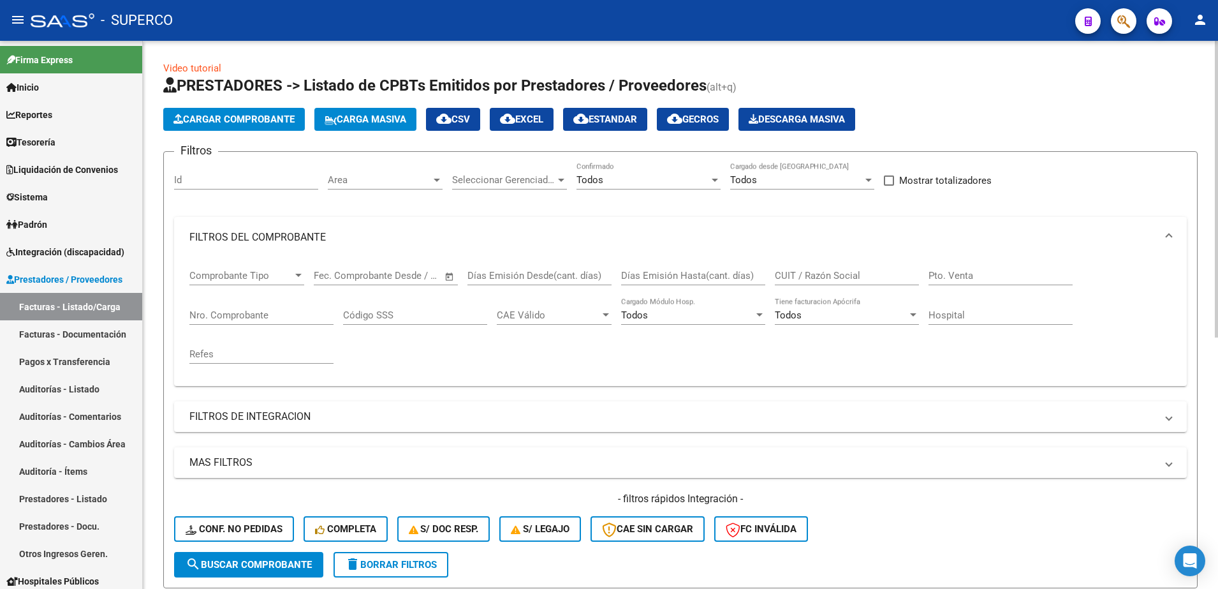
click at [828, 272] on input "CUIT / Razón Social" at bounding box center [847, 275] width 144 height 11
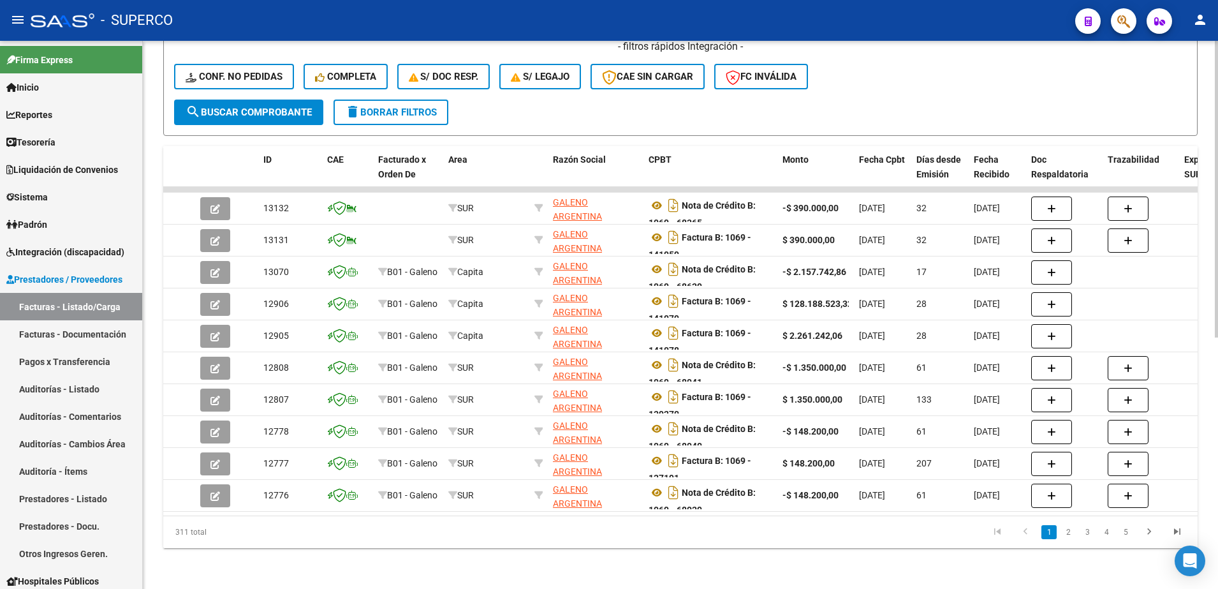
scroll to position [464, 0]
type input "galeno"
